Goal: Navigation & Orientation: Find specific page/section

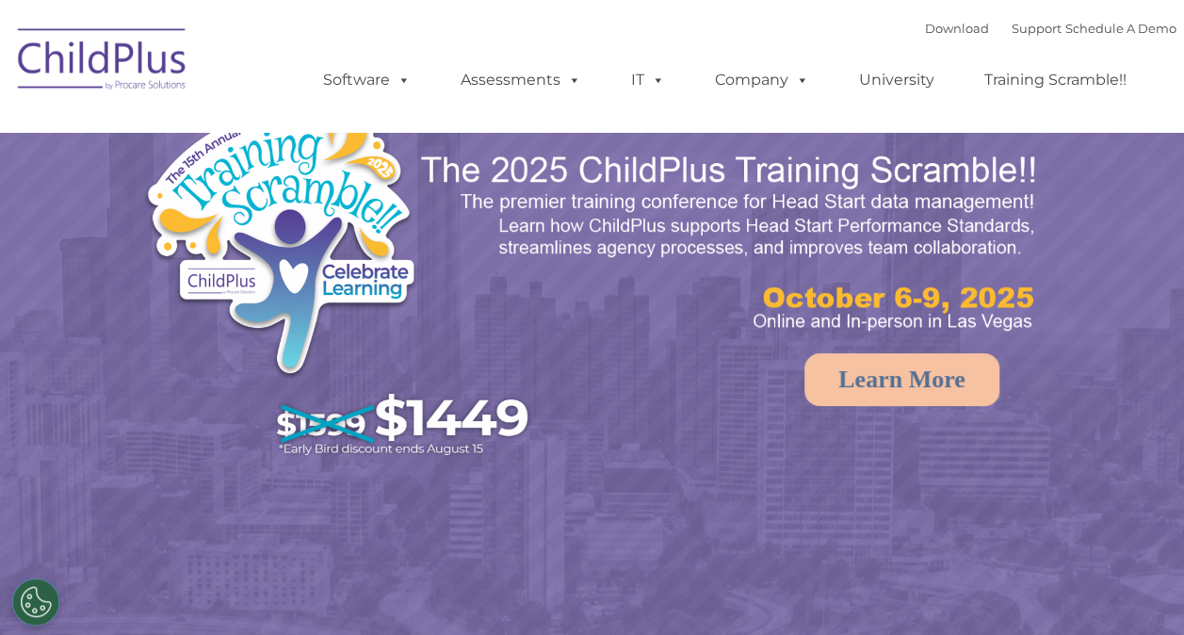
select select "MEDIUM"
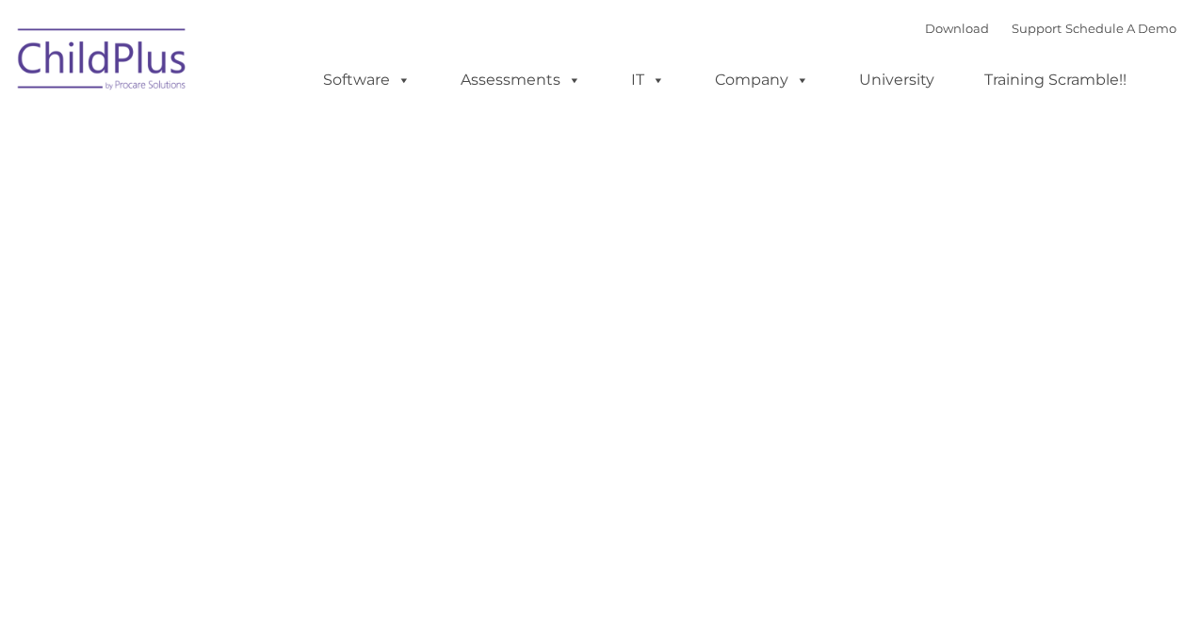
type input ""
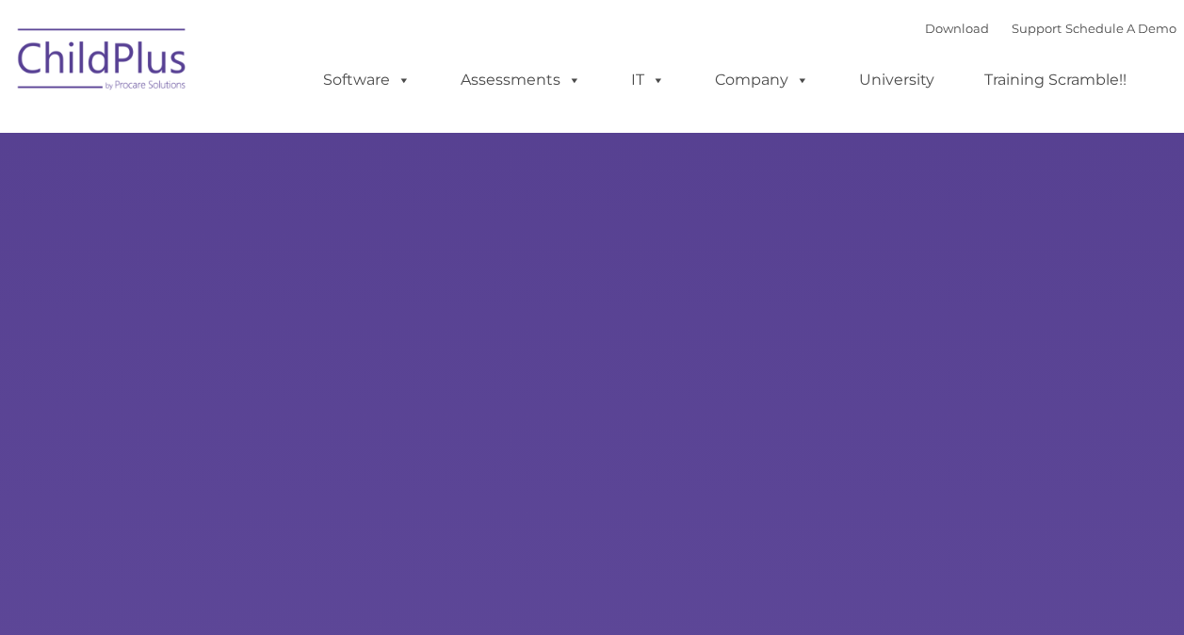
type input ""
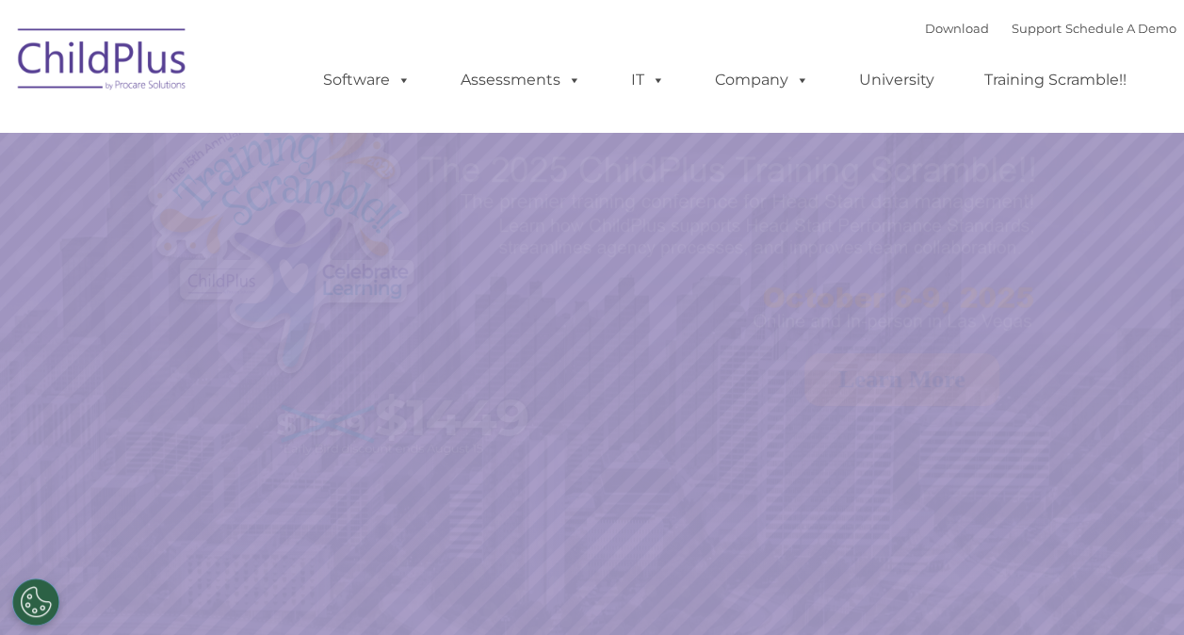
select select "MEDIUM"
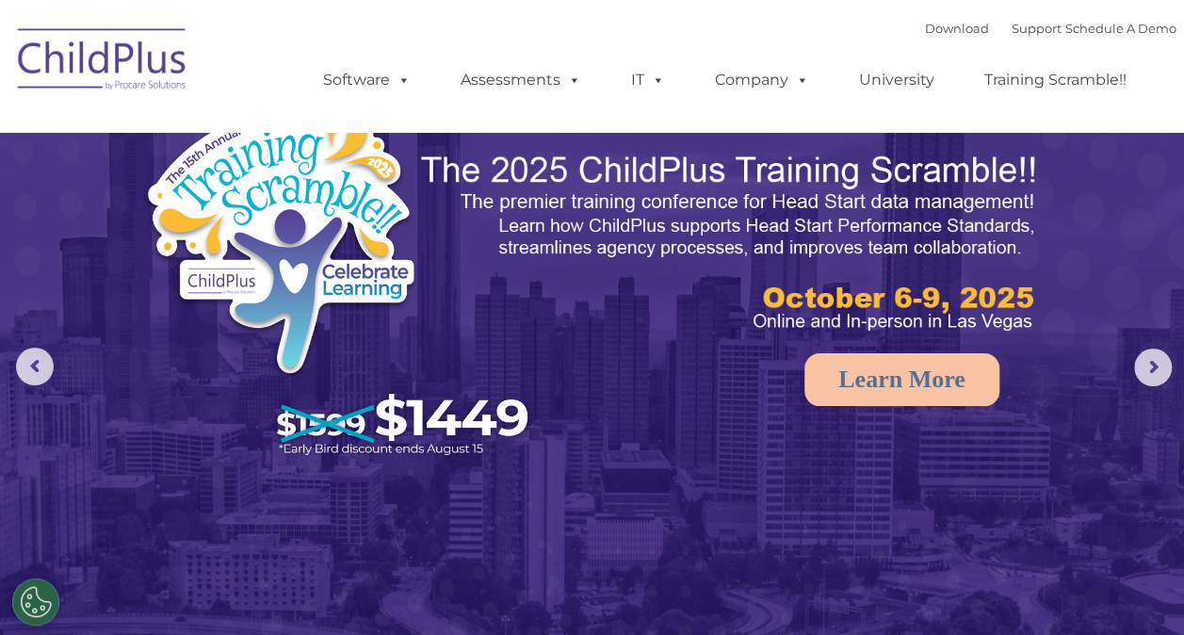
click at [70, 66] on img at bounding box center [102, 62] width 188 height 94
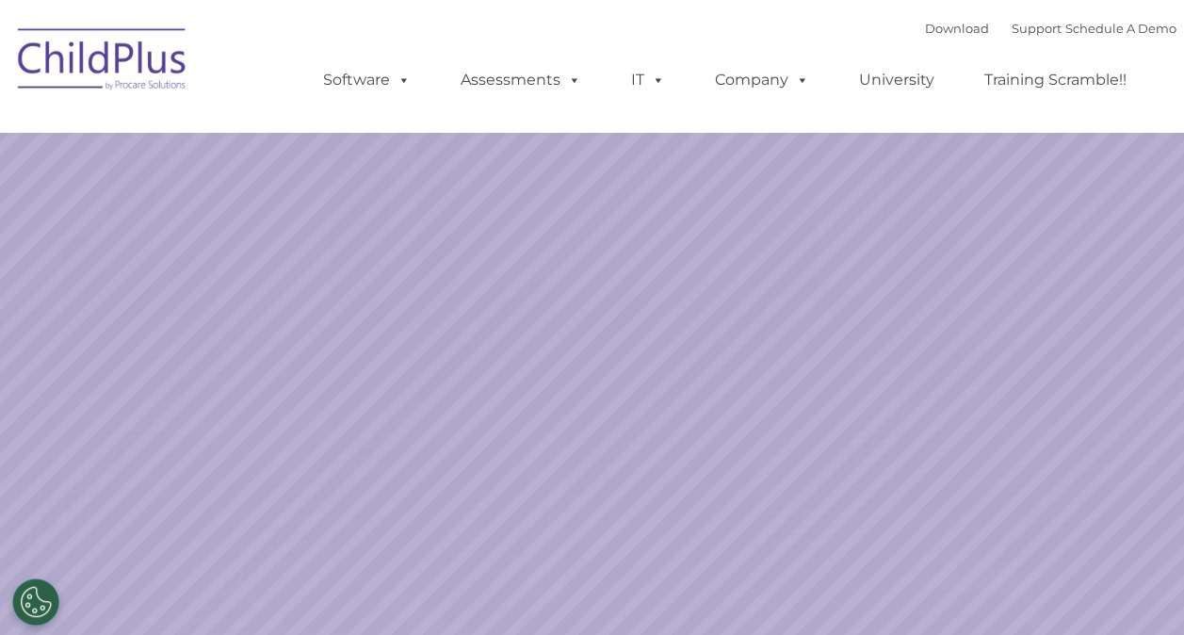
select select "MEDIUM"
